Goal: Task Accomplishment & Management: Manage account settings

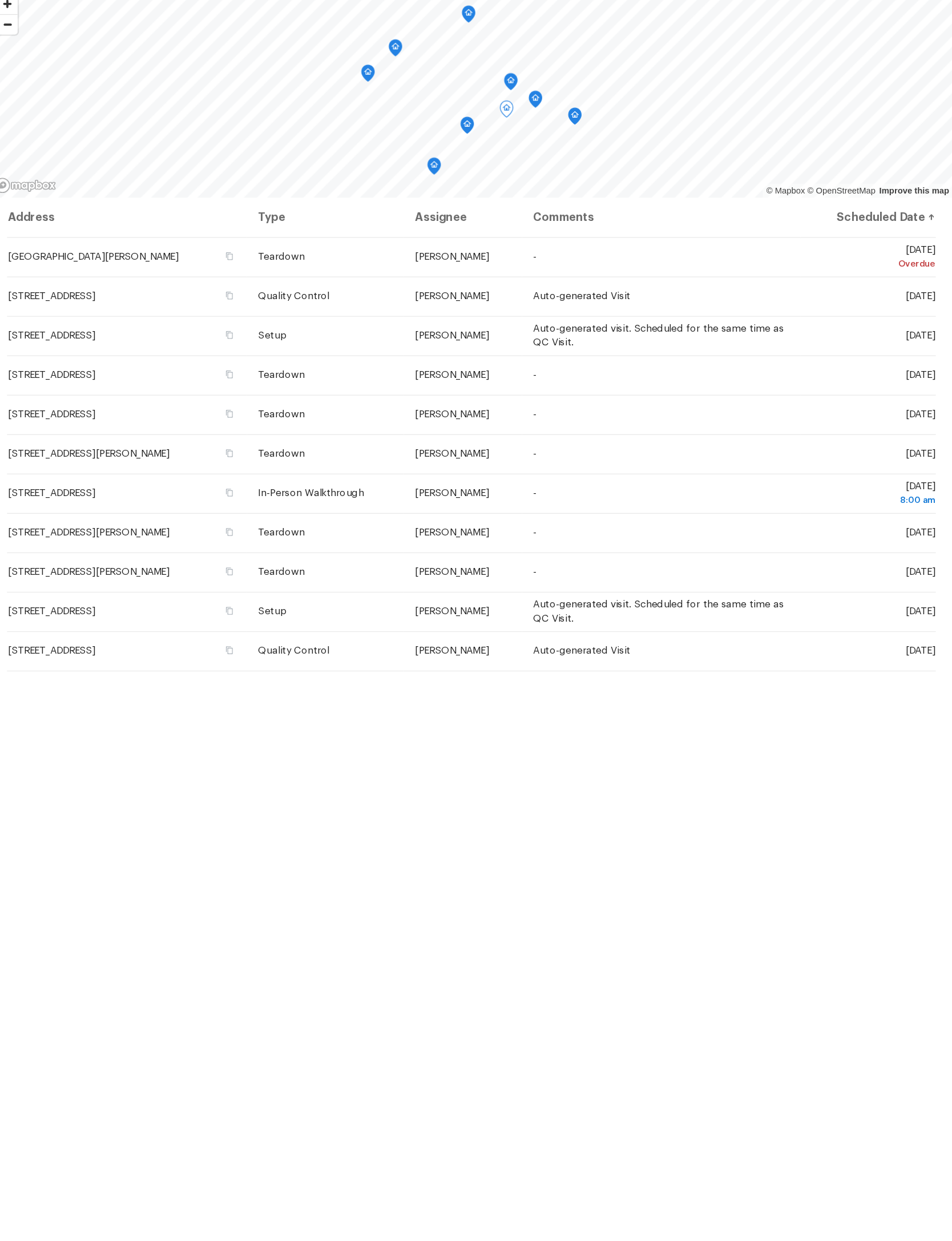
click at [0, 0] on span at bounding box center [0, 0] width 0 height 0
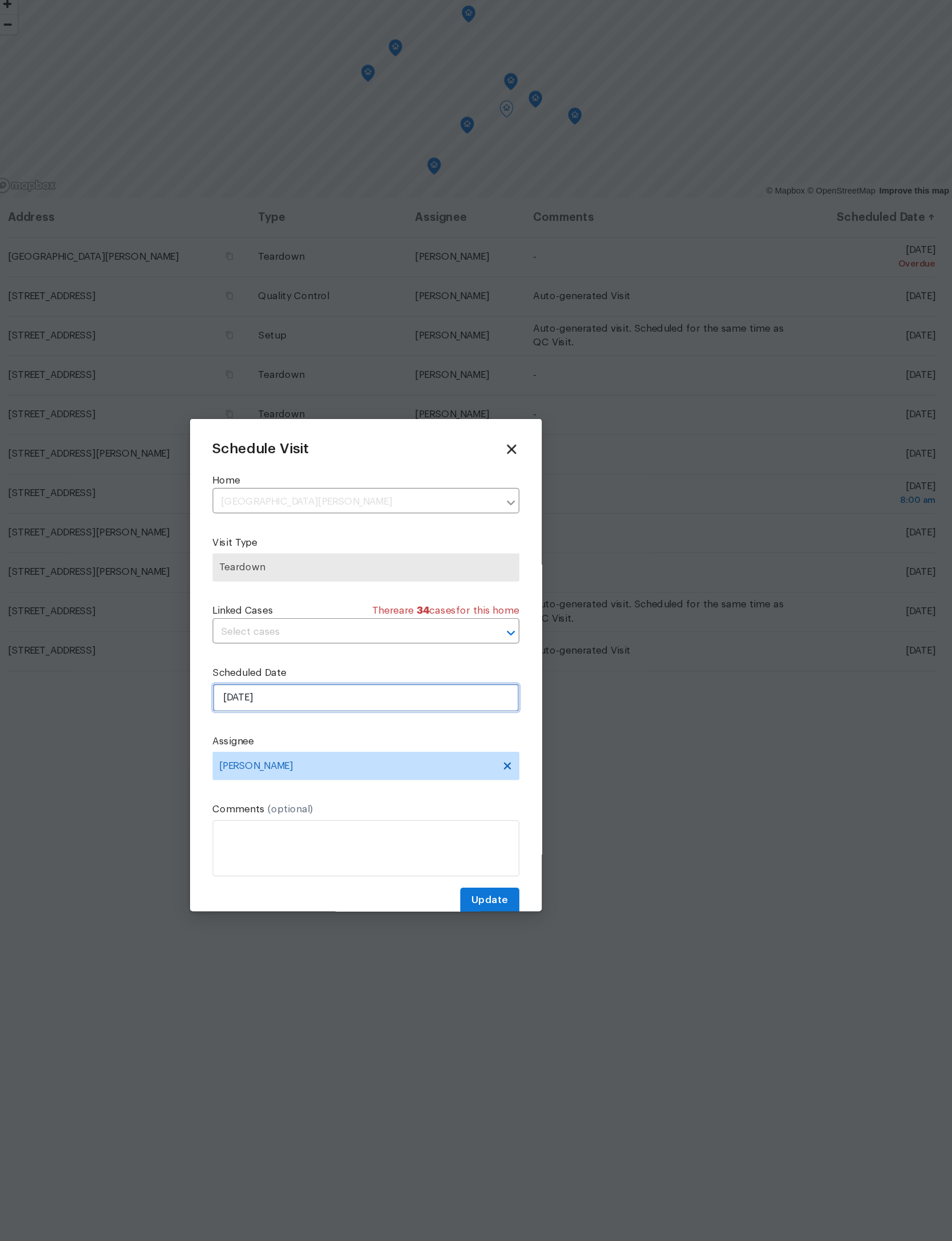
click at [351, 635] on input "[DATE]" at bounding box center [475, 647] width 249 height 23
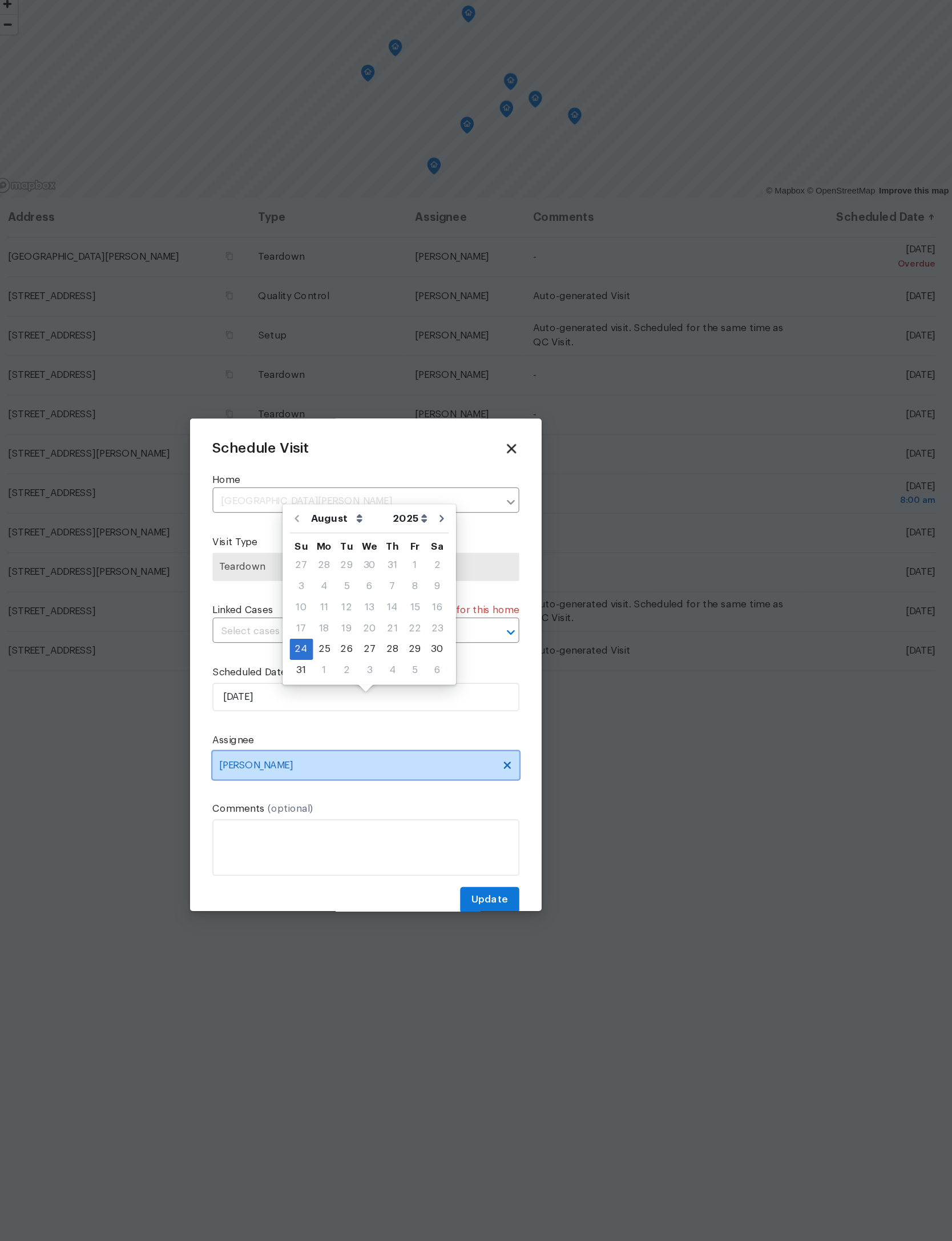
click at [379, 691] on span "[PERSON_NAME]" at bounding box center [475, 702] width 249 height 23
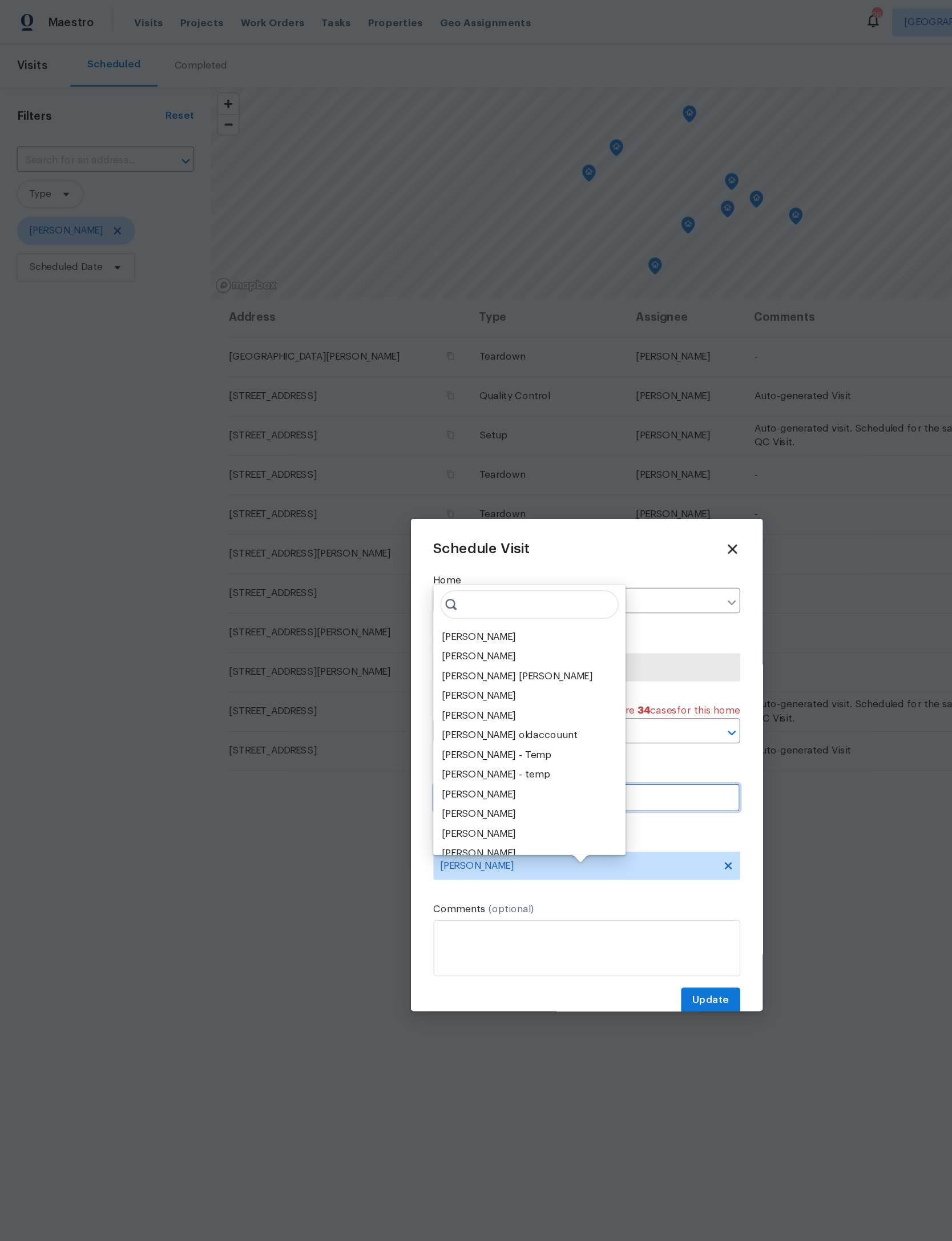
click at [542, 649] on input "[DATE]" at bounding box center [475, 647] width 249 height 23
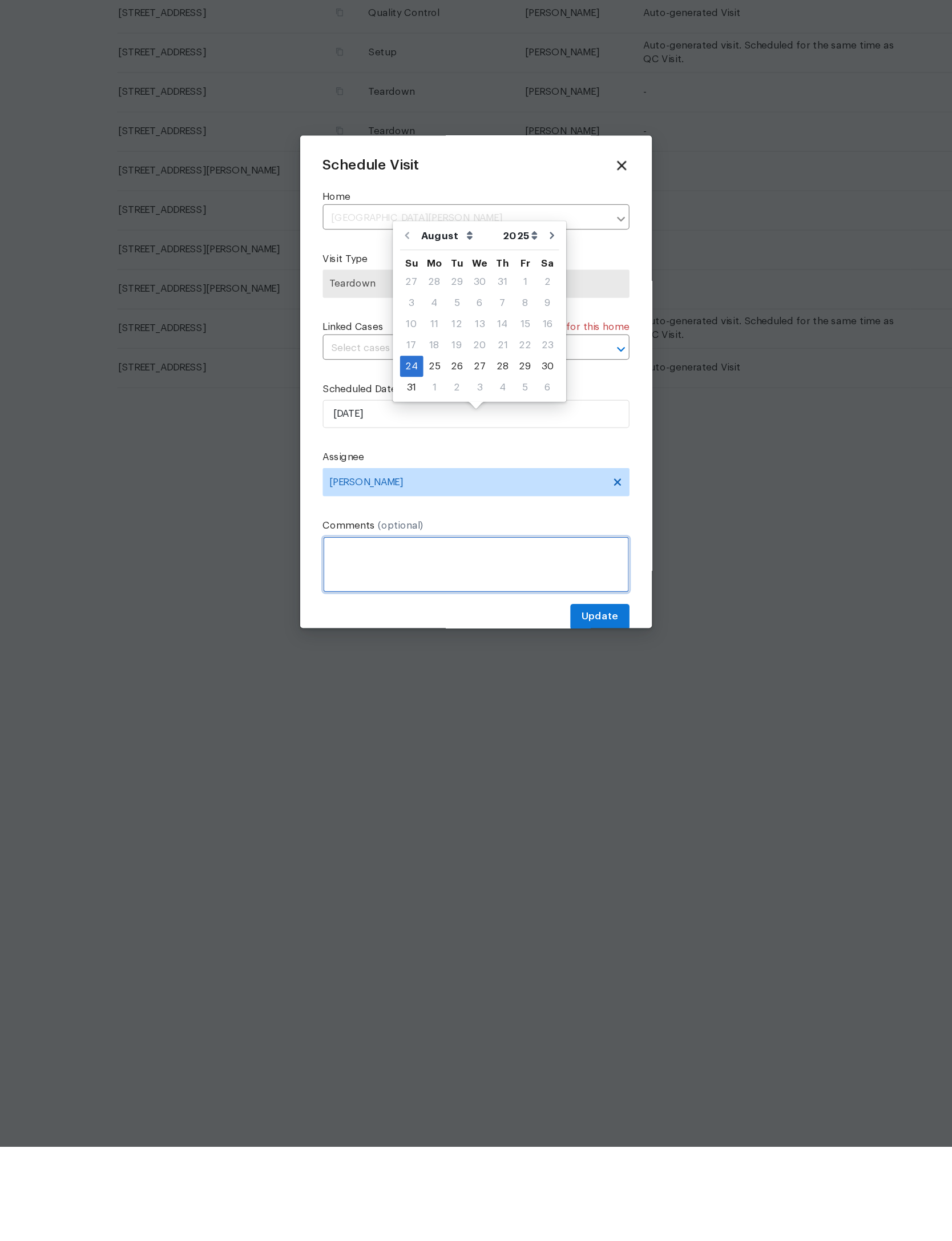
click at [408, 746] on textarea at bounding box center [475, 768] width 249 height 45
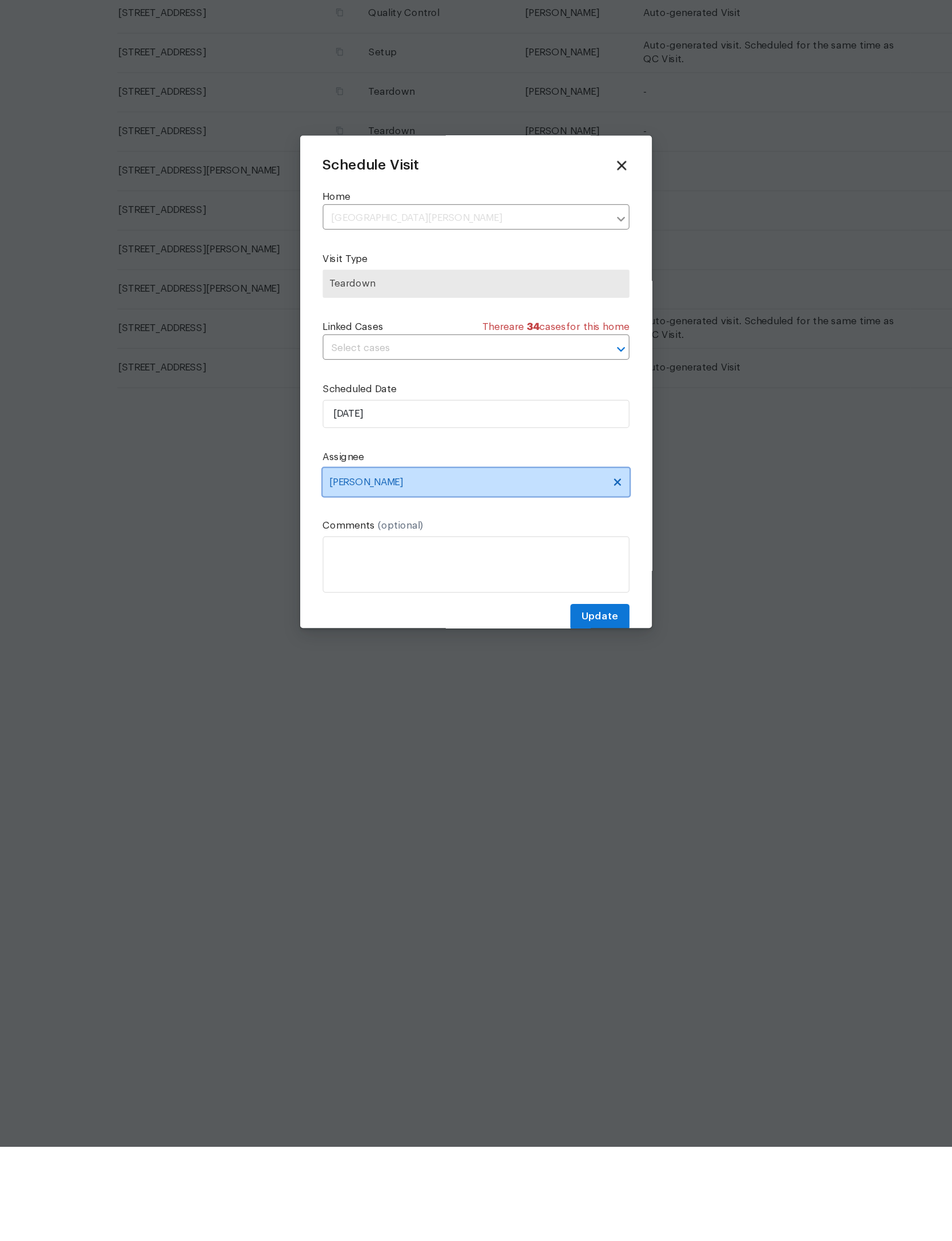
click at [433, 698] on span "[PERSON_NAME]" at bounding box center [469, 702] width 224 height 9
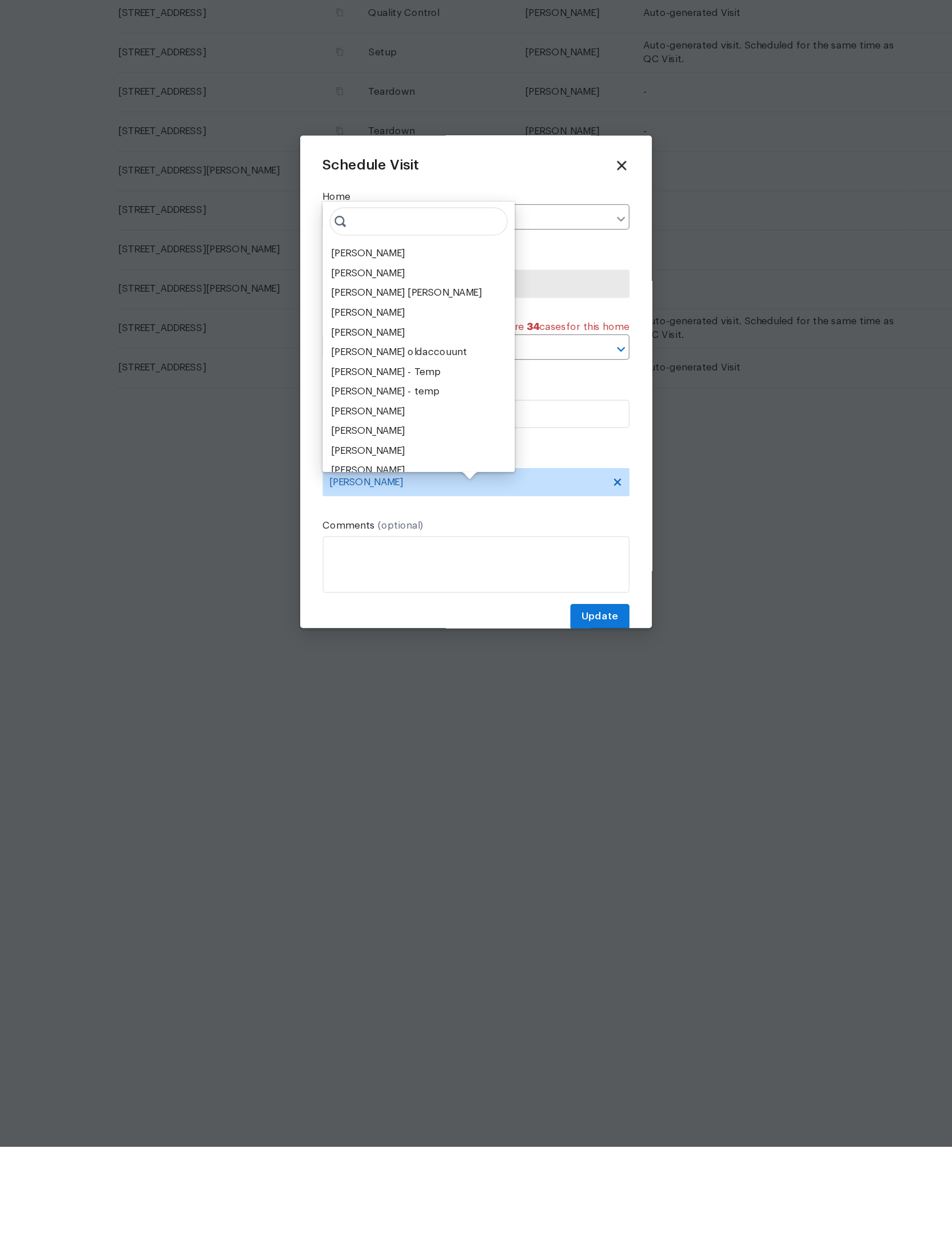
scroll to position [52, 0]
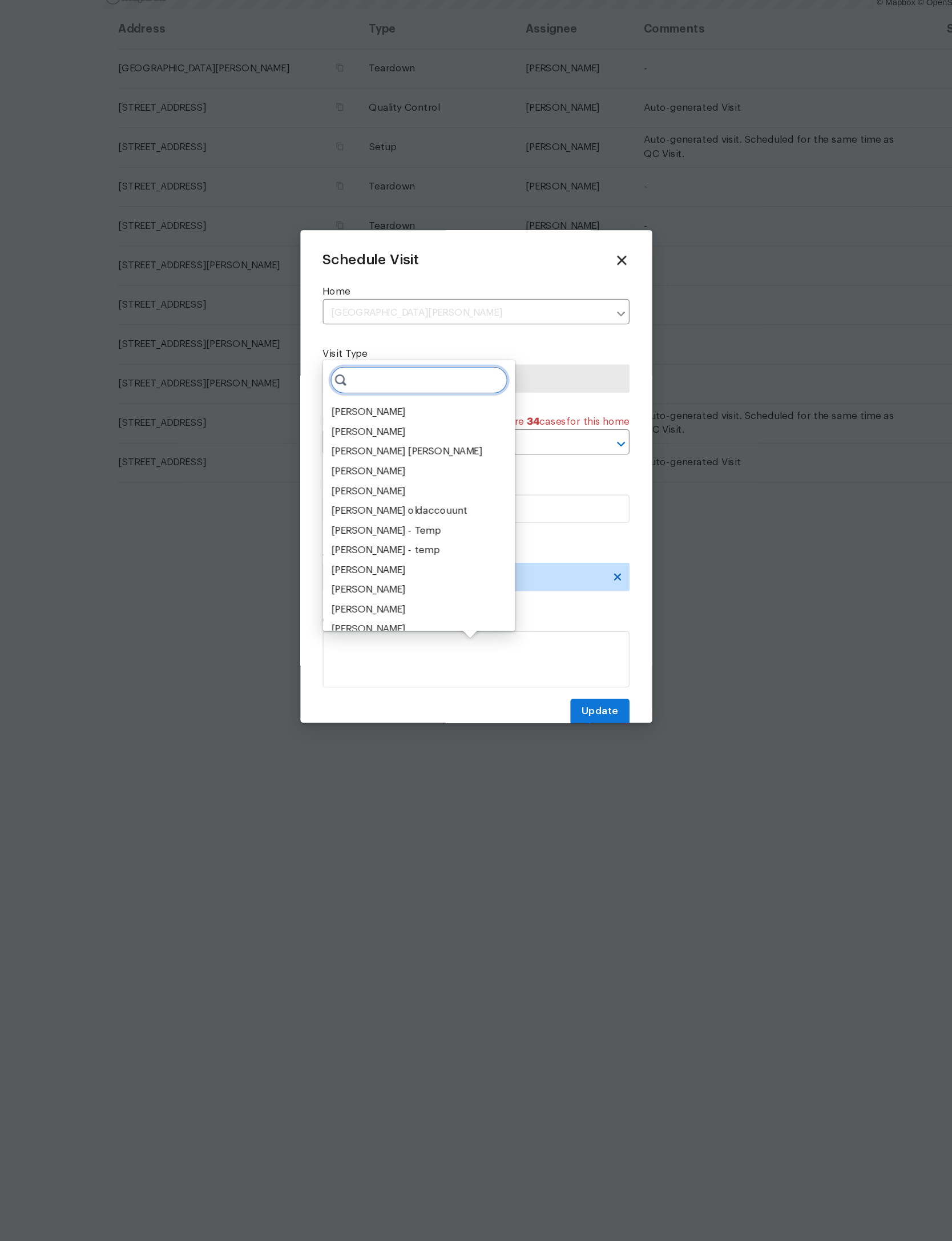
click at [357, 531] on input "search" at bounding box center [429, 542] width 145 height 23
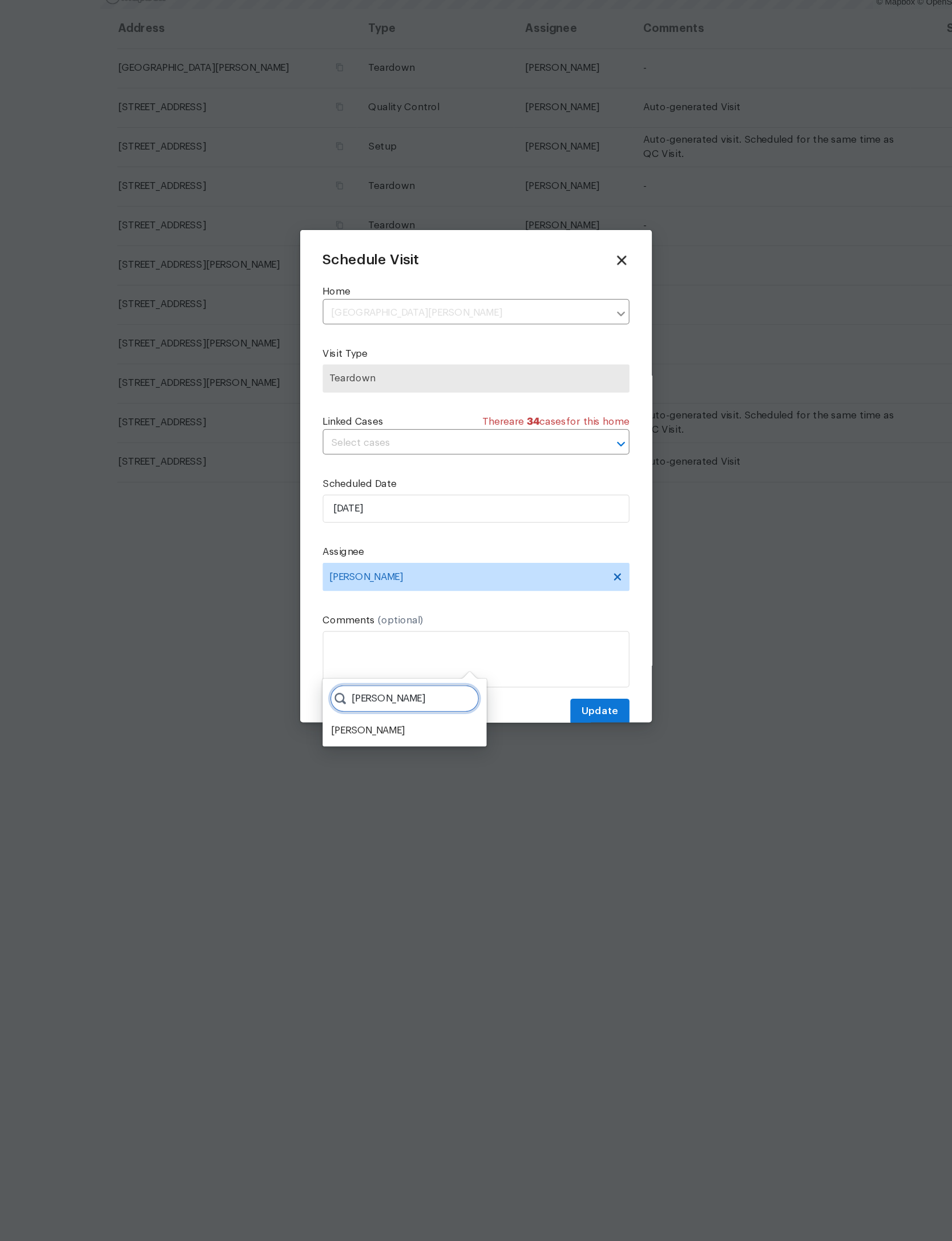
type input "[PERSON_NAME]"
click at [359, 822] on div "[PERSON_NAME]" at bounding box center [388, 827] width 60 height 11
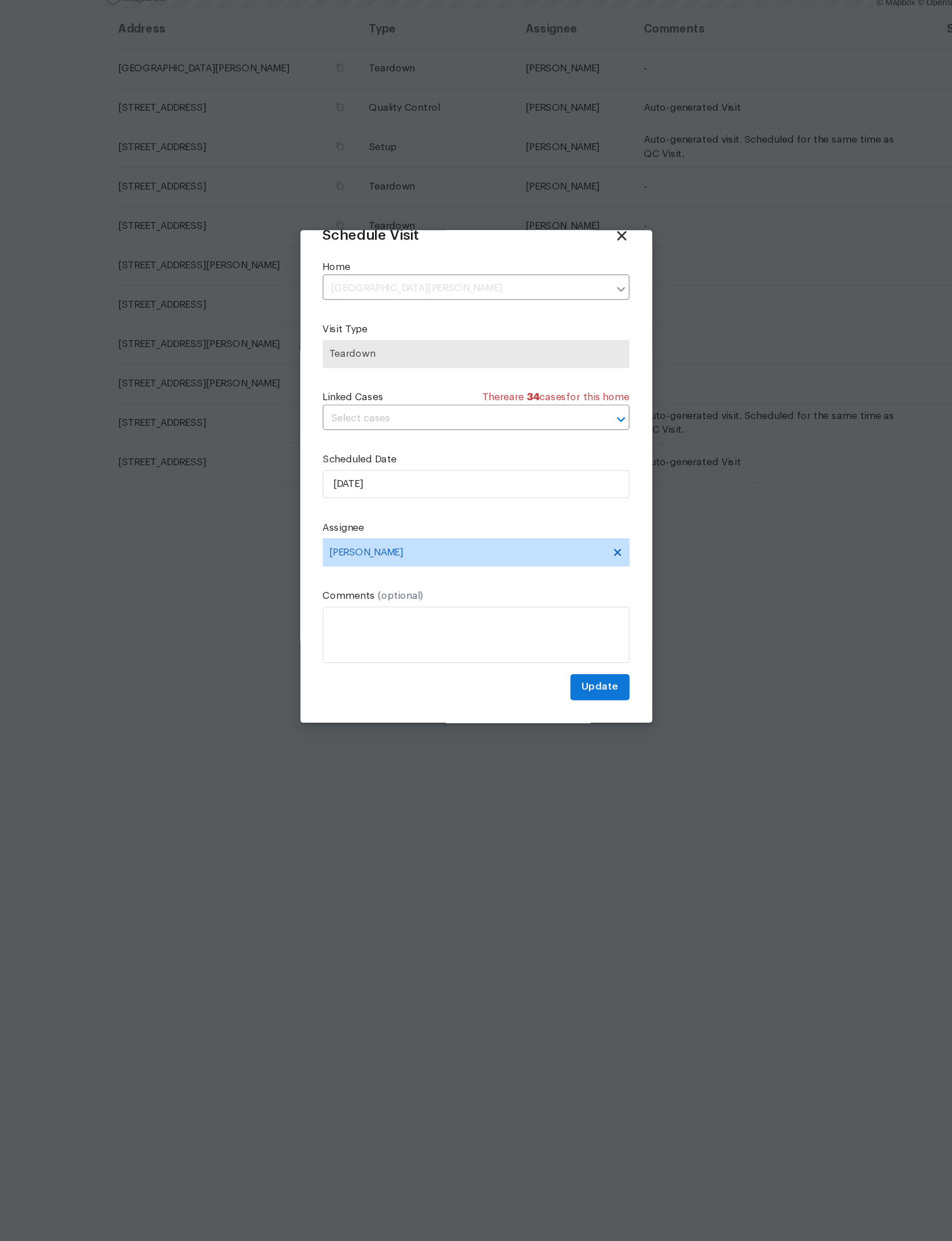
scroll to position [38, 0]
click at [561, 784] on span "Update" at bounding box center [576, 791] width 30 height 15
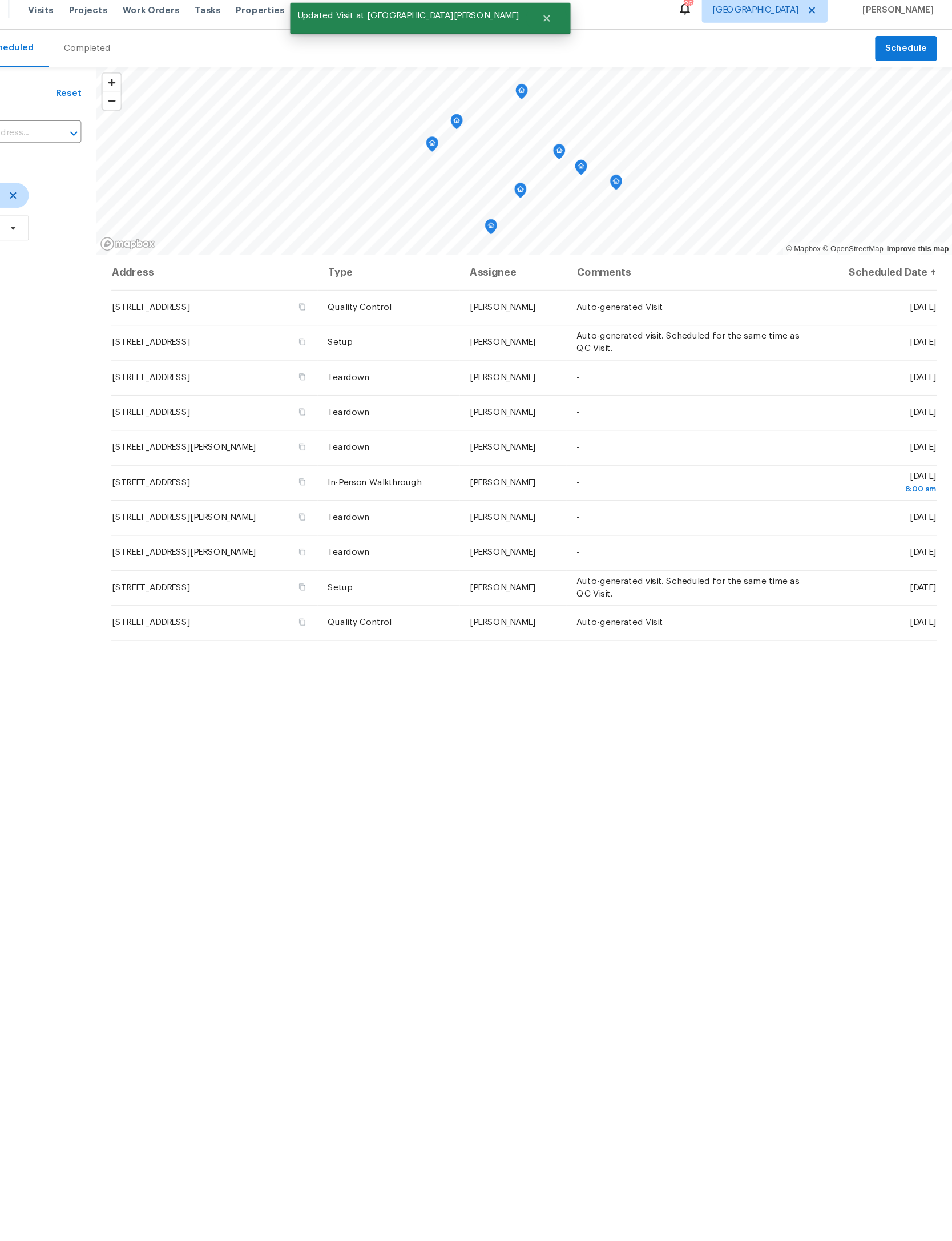
scroll to position [0, 0]
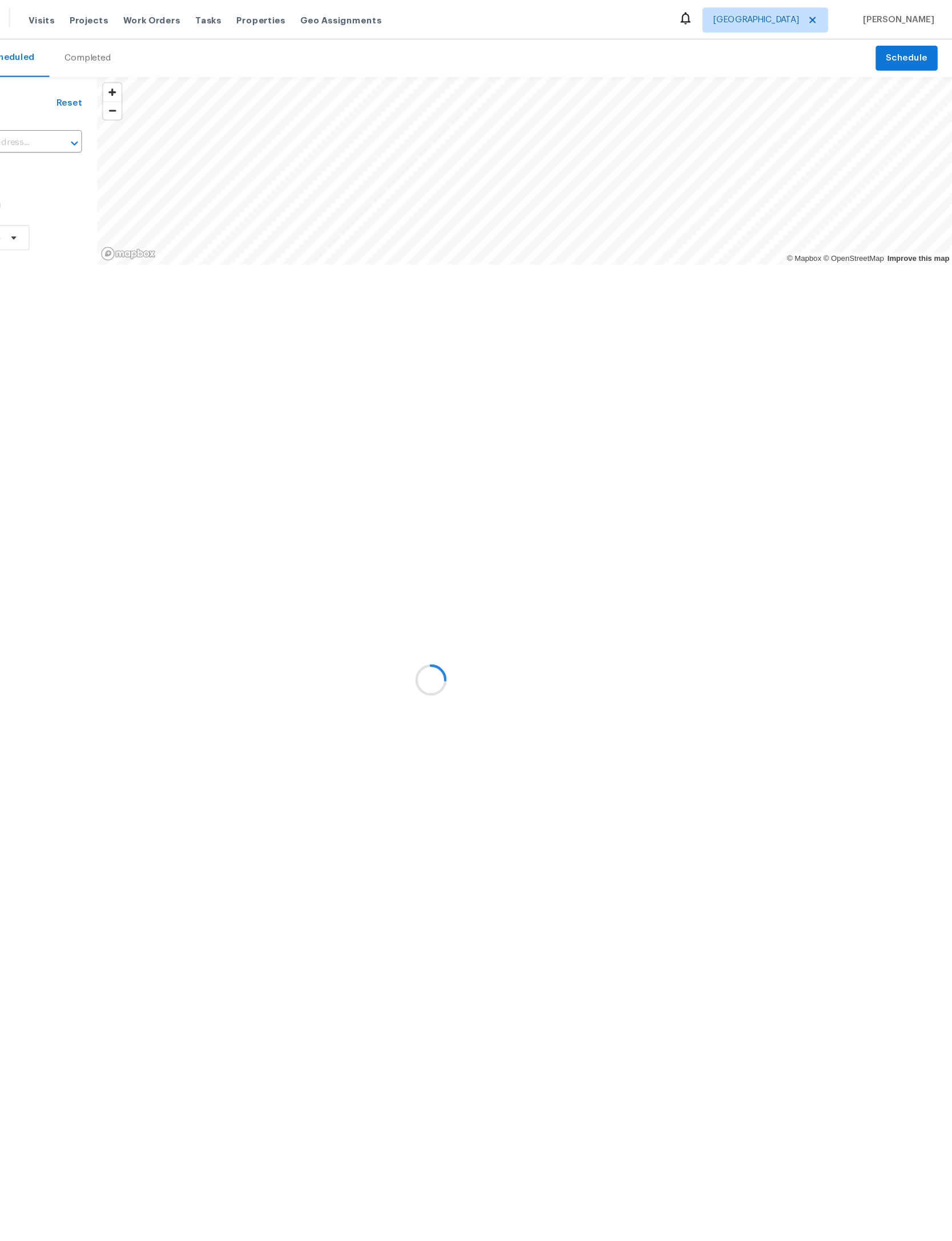
scroll to position [0, 83]
